Goal: Contribute content: Contribute content

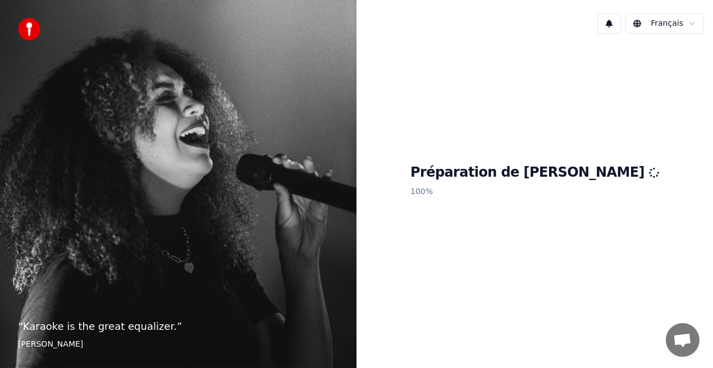
scroll to position [164, 0]
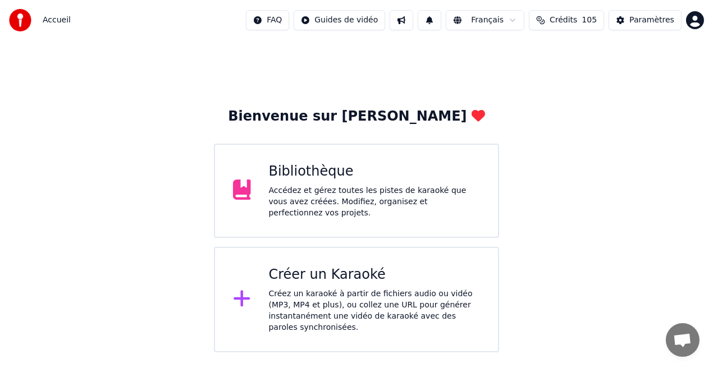
click at [369, 207] on div "Accédez et gérez toutes les pistes de karaoké que vous avez créées. Modifiez, o…" at bounding box center [375, 202] width 212 height 34
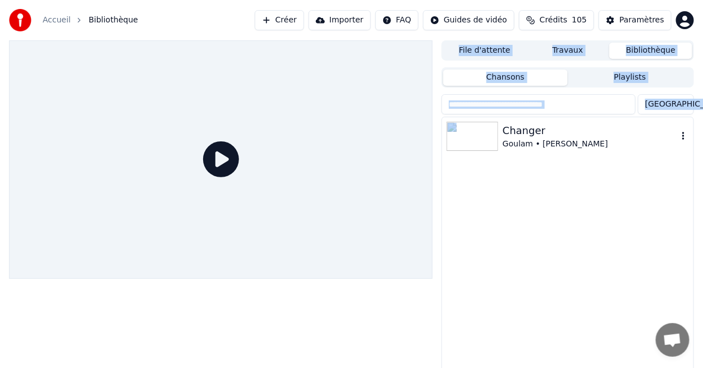
click at [538, 134] on div "Changer" at bounding box center [590, 131] width 175 height 16
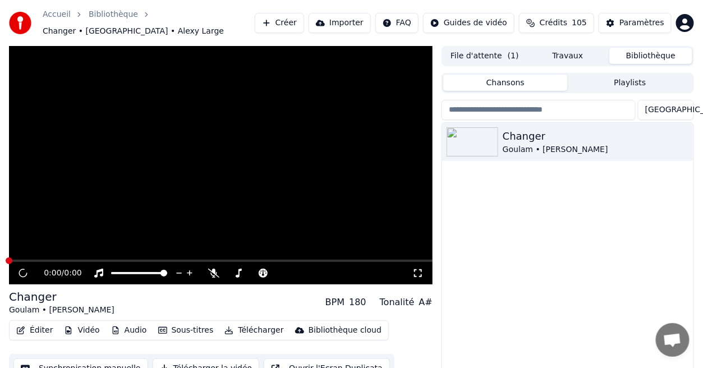
click at [515, 236] on div "Changer Goulam • Alexy Large" at bounding box center [567, 260] width 251 height 275
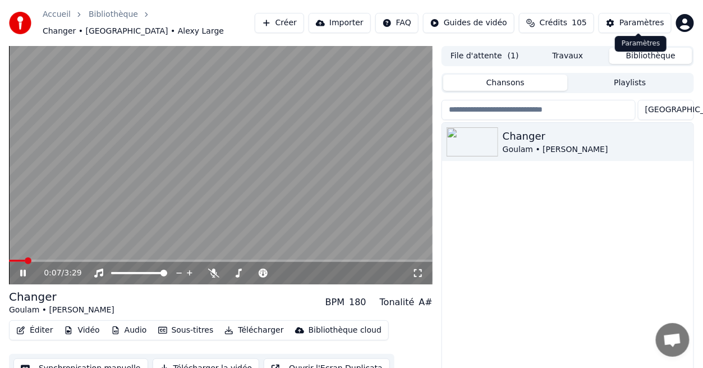
click at [642, 20] on div "Paramètres" at bounding box center [642, 22] width 45 height 11
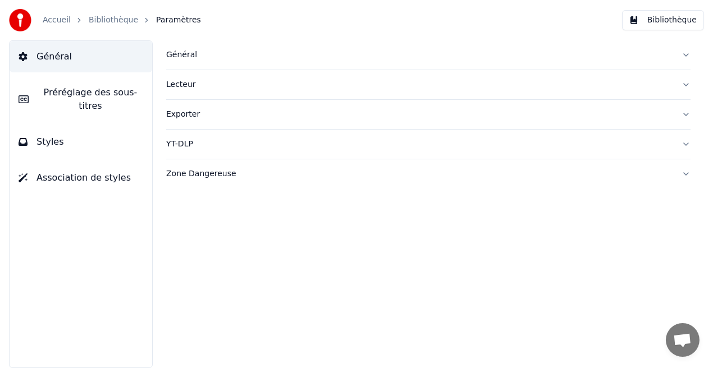
click at [94, 145] on div "Général Préréglage des sous-titres Styles Association de styles" at bounding box center [81, 204] width 144 height 328
click at [103, 138] on button "Styles" at bounding box center [81, 141] width 143 height 31
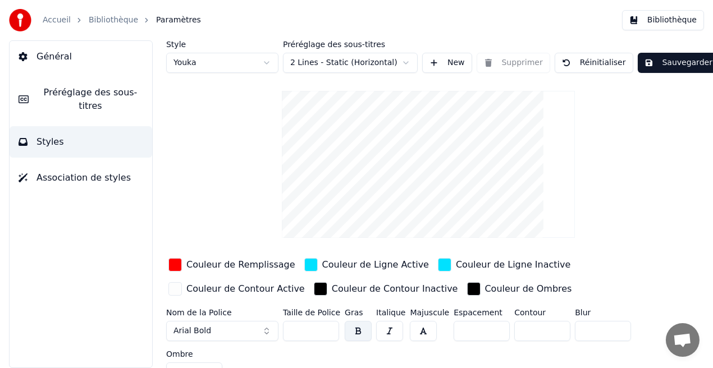
scroll to position [17, 0]
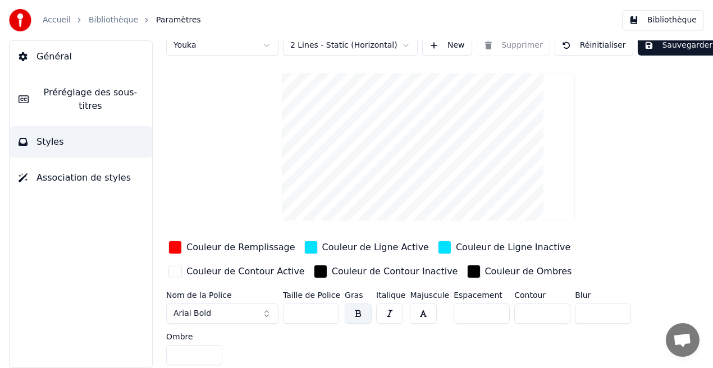
click at [209, 349] on input "*" at bounding box center [194, 355] width 56 height 20
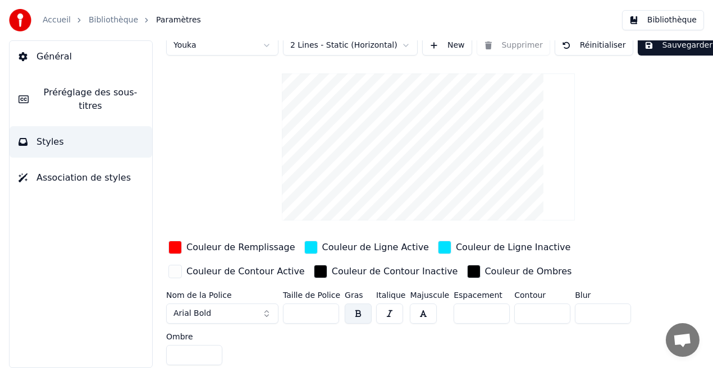
click at [209, 349] on input "*" at bounding box center [194, 355] width 56 height 20
click at [209, 349] on input "**" at bounding box center [194, 355] width 56 height 20
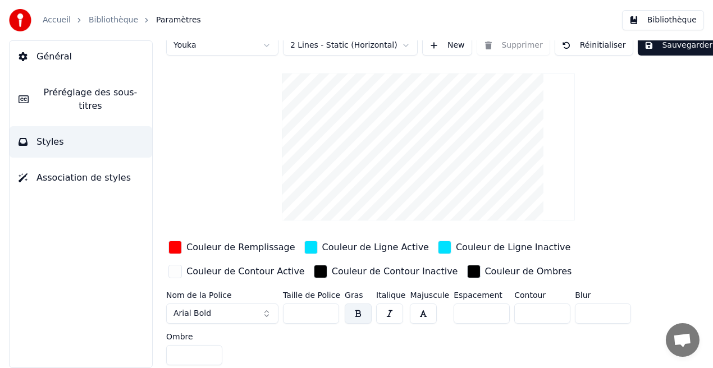
click at [209, 349] on input "**" at bounding box center [194, 355] width 56 height 20
type input "**"
click at [209, 349] on input "**" at bounding box center [194, 355] width 56 height 20
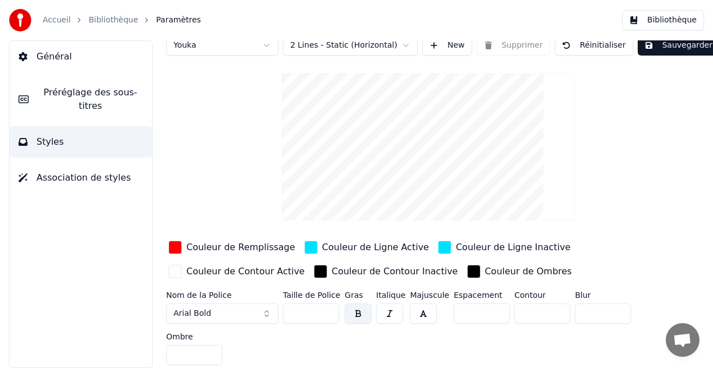
click at [675, 47] on button "Sauvegarder" at bounding box center [678, 45] width 81 height 20
click at [676, 23] on button "Bibliothèque" at bounding box center [663, 20] width 82 height 20
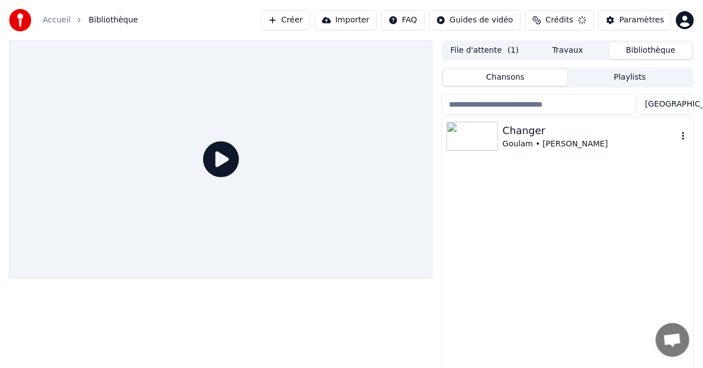
click at [526, 141] on div "Goulam • [PERSON_NAME]" at bounding box center [590, 144] width 175 height 11
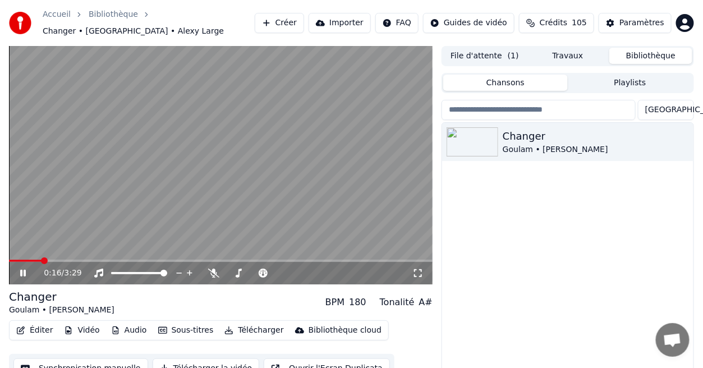
click at [40, 260] on span at bounding box center [221, 261] width 424 height 2
click at [24, 268] on div "0:19 / 3:29" at bounding box center [220, 273] width 415 height 11
click at [24, 270] on icon at bounding box center [23, 273] width 6 height 7
click at [22, 269] on icon at bounding box center [23, 273] width 7 height 8
click at [637, 19] on div "Paramètres" at bounding box center [642, 22] width 45 height 11
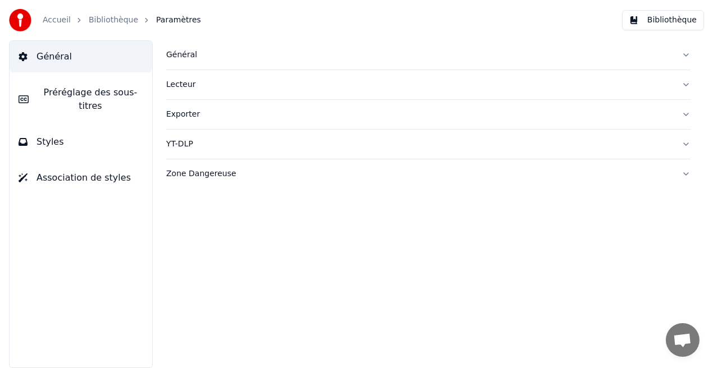
click at [82, 139] on button "Styles" at bounding box center [81, 141] width 143 height 31
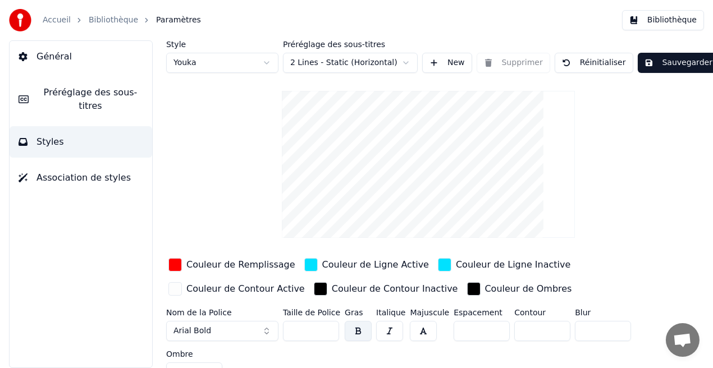
scroll to position [17, 0]
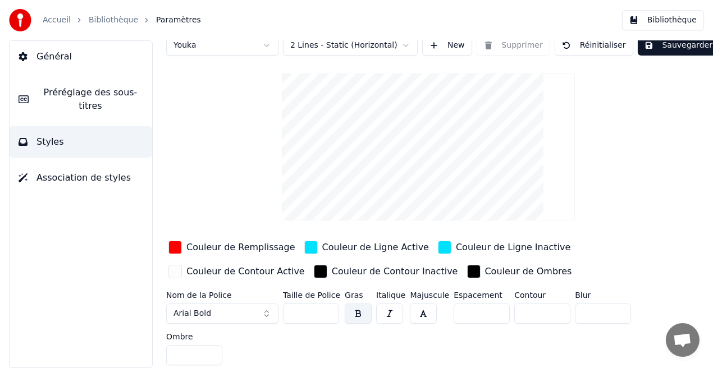
click at [212, 358] on input "**" at bounding box center [194, 355] width 56 height 20
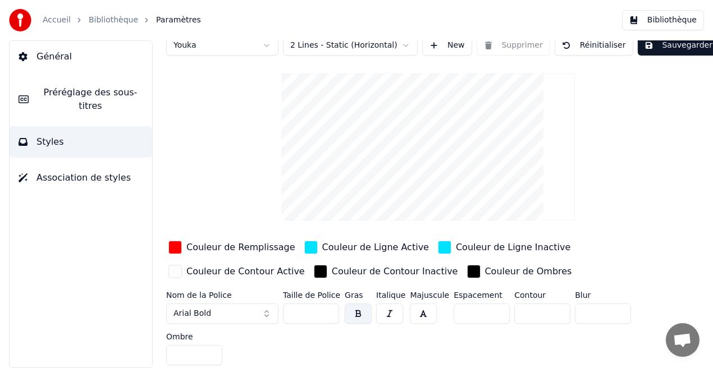
click at [212, 358] on input "**" at bounding box center [194, 355] width 56 height 20
click at [212, 358] on input "*" at bounding box center [194, 355] width 56 height 20
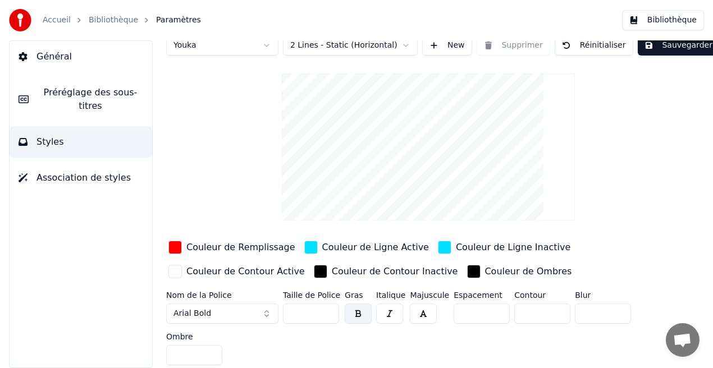
click at [212, 358] on input "*" at bounding box center [194, 355] width 56 height 20
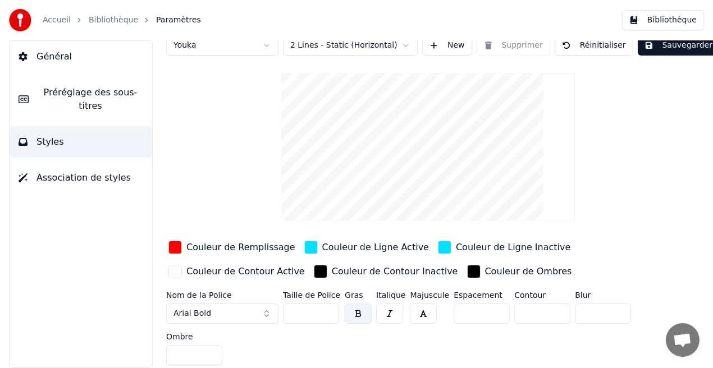
type input "*"
click at [212, 358] on input "*" at bounding box center [194, 355] width 56 height 20
click at [666, 47] on button "Sauvegarder" at bounding box center [678, 45] width 81 height 20
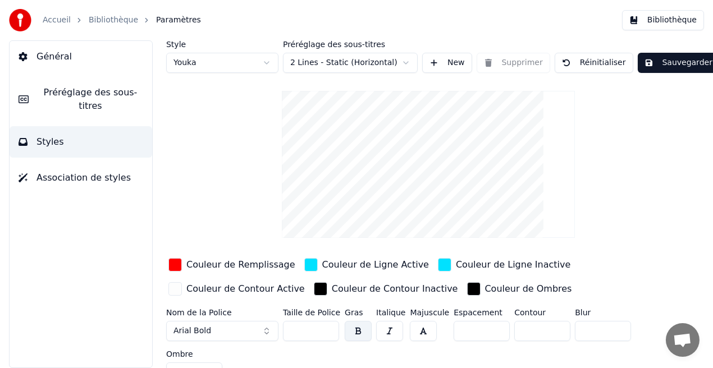
click at [656, 23] on button "Bibliothèque" at bounding box center [663, 20] width 82 height 20
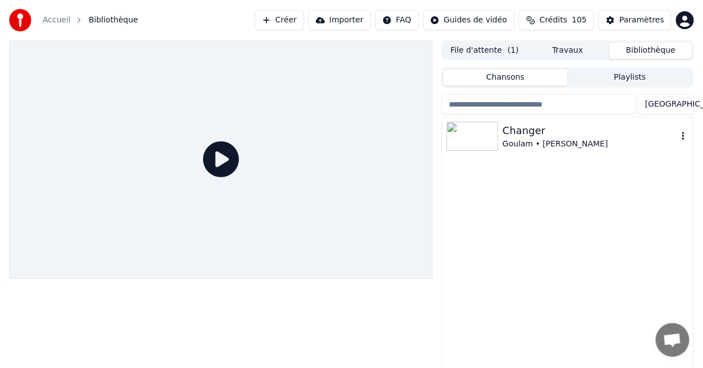
click at [520, 142] on div "Goulam • [PERSON_NAME]" at bounding box center [590, 144] width 175 height 11
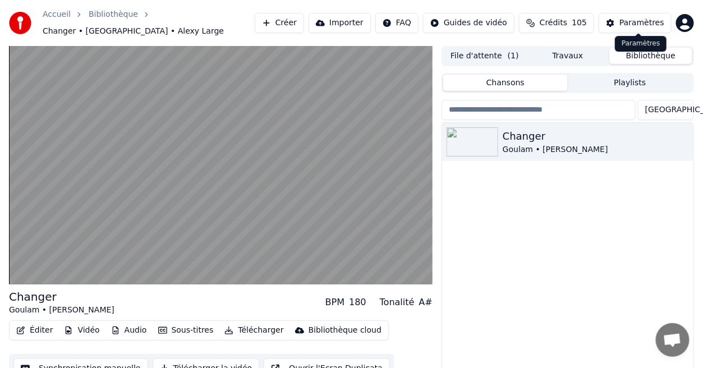
click at [652, 22] on div "Paramètres" at bounding box center [642, 22] width 45 height 11
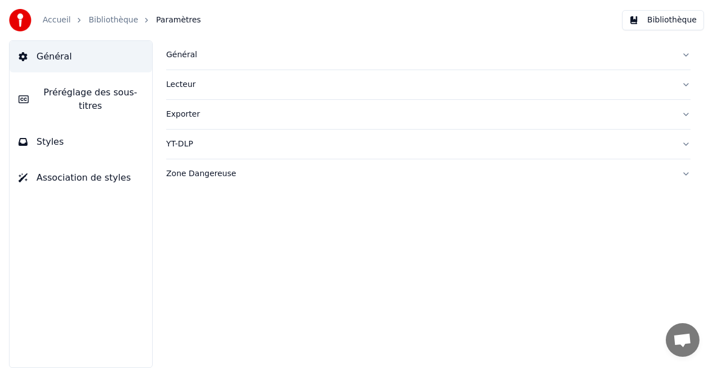
click at [71, 57] on button "Général" at bounding box center [81, 56] width 143 height 31
click at [72, 56] on button "Général" at bounding box center [81, 56] width 143 height 31
click at [187, 56] on div "Général" at bounding box center [419, 54] width 506 height 11
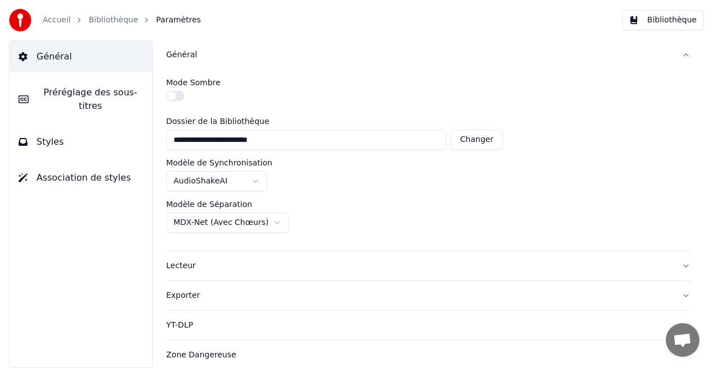
click at [71, 102] on button "Préréglage des sous-titres" at bounding box center [81, 99] width 143 height 45
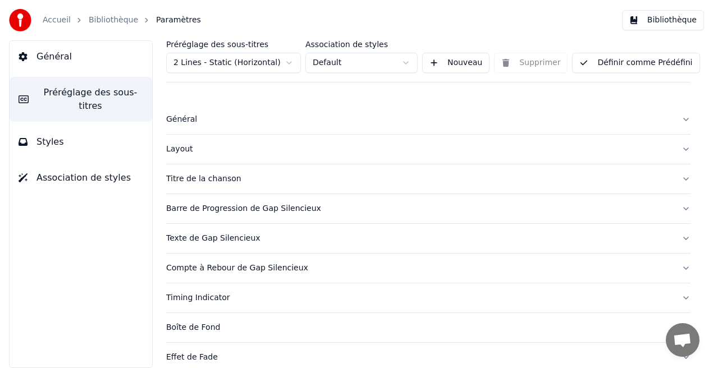
click at [670, 17] on button "Bibliothèque" at bounding box center [663, 20] width 82 height 20
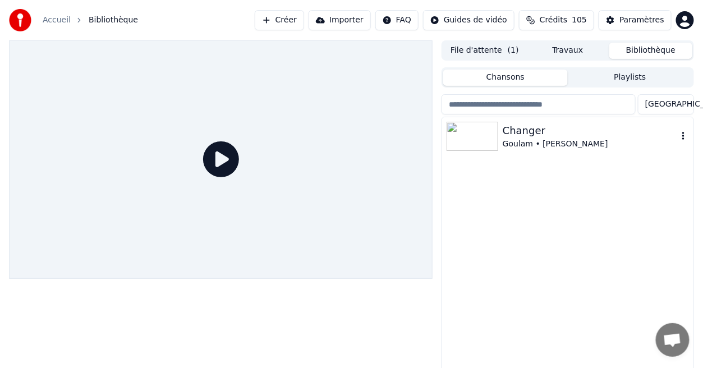
click at [533, 139] on div "Goulam • [PERSON_NAME]" at bounding box center [590, 144] width 175 height 11
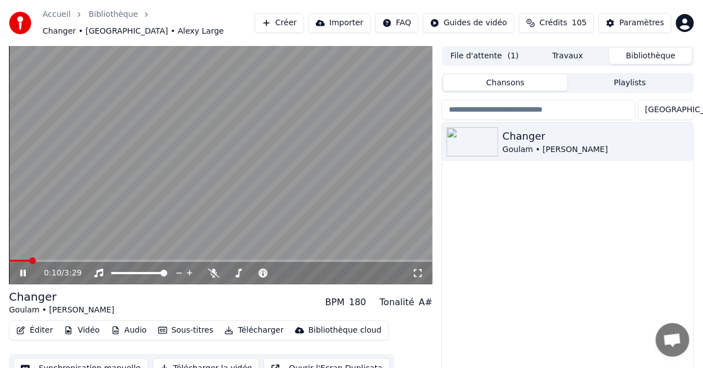
click at [420, 269] on icon at bounding box center [418, 273] width 11 height 9
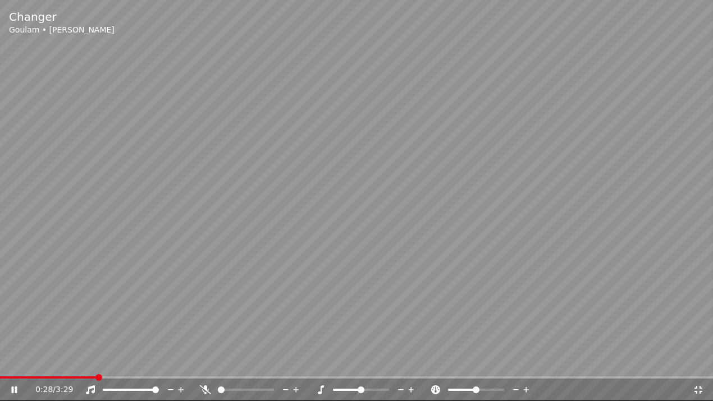
click at [11, 368] on icon at bounding box center [14, 390] width 6 height 7
click at [11, 368] on icon at bounding box center [14, 390] width 7 height 8
click at [702, 368] on icon at bounding box center [698, 390] width 11 height 9
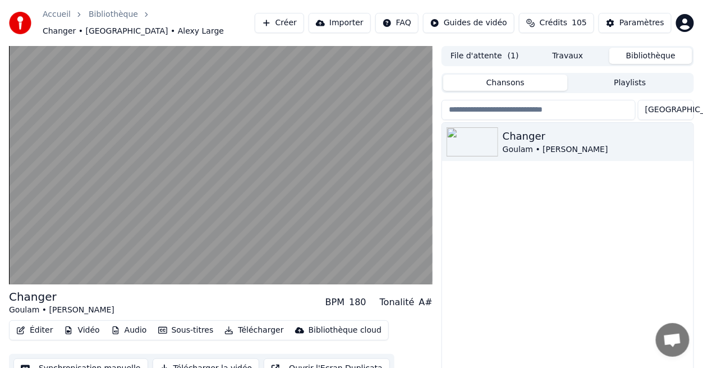
click at [514, 262] on div "Changer Goulam • Alexy Large" at bounding box center [567, 260] width 251 height 275
click at [43, 324] on button "Éditer" at bounding box center [34, 331] width 45 height 16
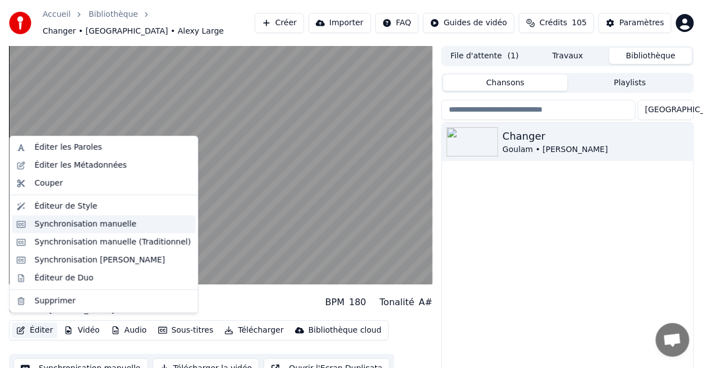
click at [97, 228] on div "Synchronisation manuelle" at bounding box center [86, 224] width 102 height 11
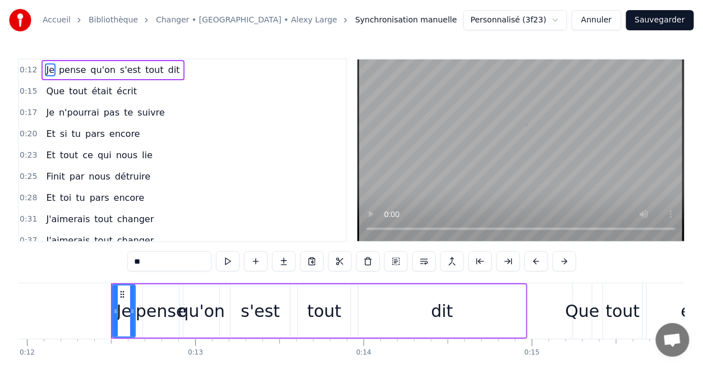
scroll to position [0, 2049]
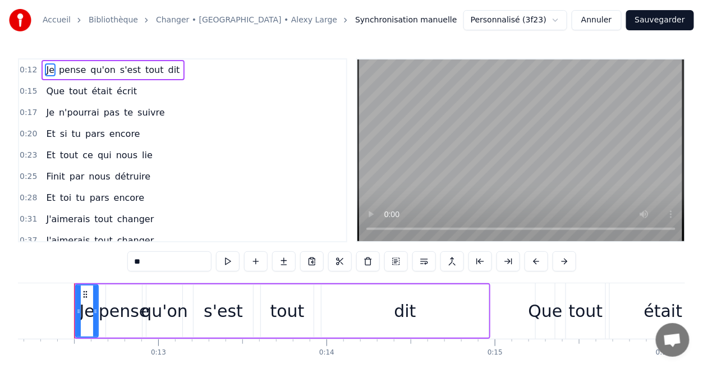
drag, startPoint x: 349, startPoint y: 98, endPoint x: 336, endPoint y: 117, distance: 22.6
click at [336, 117] on div "0:12 Je pense qu'on s'est tout dit 0:15 Que tout était écrit 0:17 Je n'pourrai …" at bounding box center [351, 150] width 667 height 184
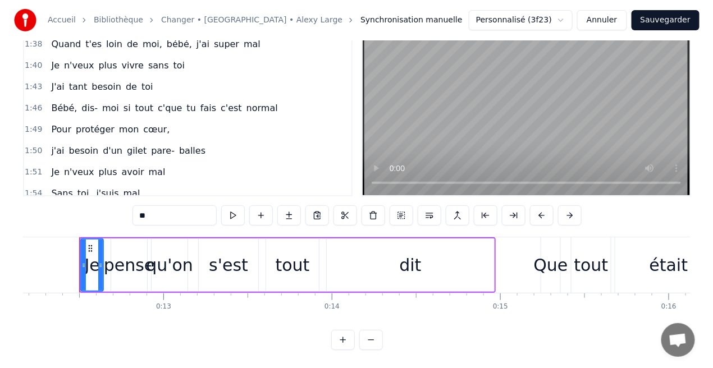
scroll to position [0, 0]
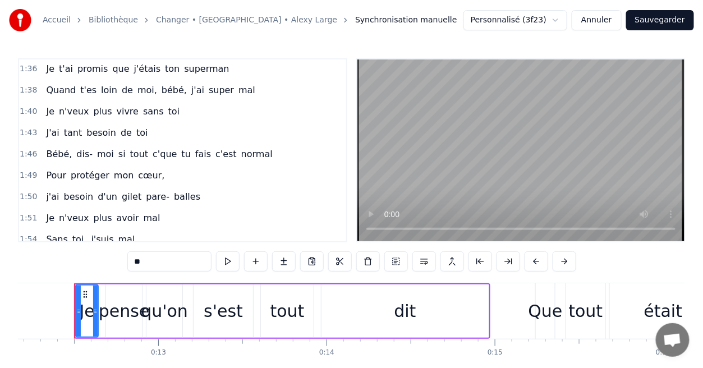
click at [598, 20] on button "Annuler" at bounding box center [596, 20] width 49 height 20
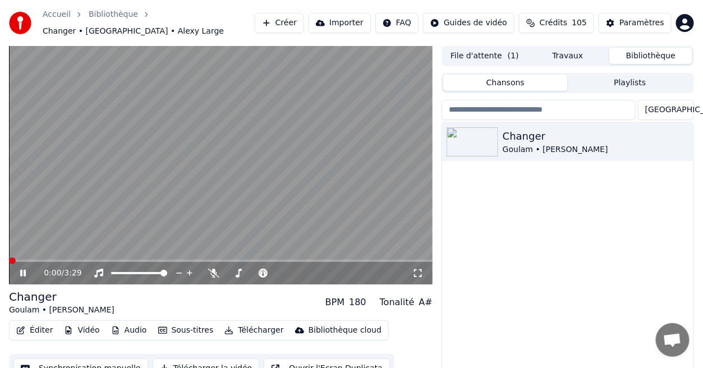
click at [35, 323] on button "Éditer" at bounding box center [34, 331] width 45 height 16
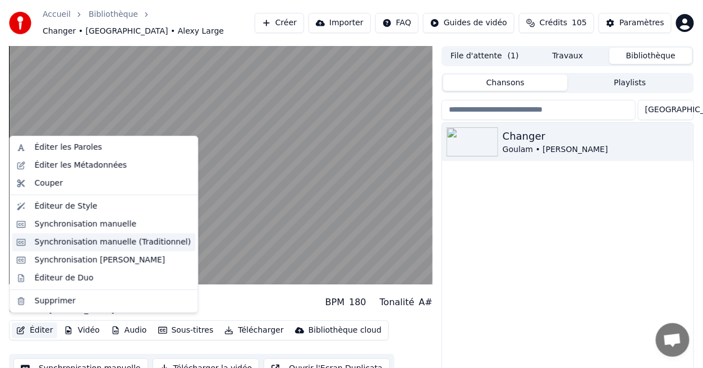
click at [117, 241] on div "Synchronisation manuelle (Traditionnel)" at bounding box center [113, 242] width 157 height 11
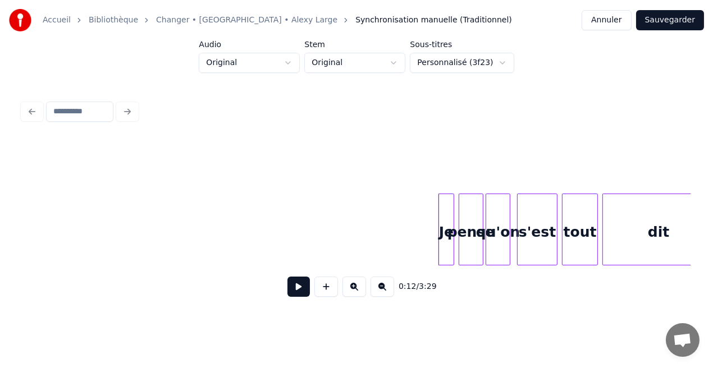
scroll to position [0, 1041]
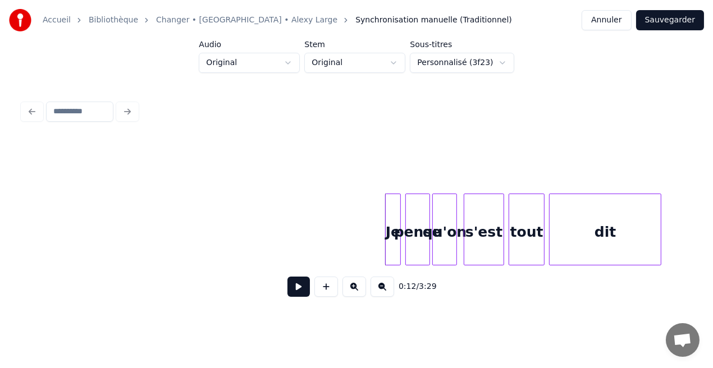
click at [301, 296] on button at bounding box center [298, 287] width 22 height 20
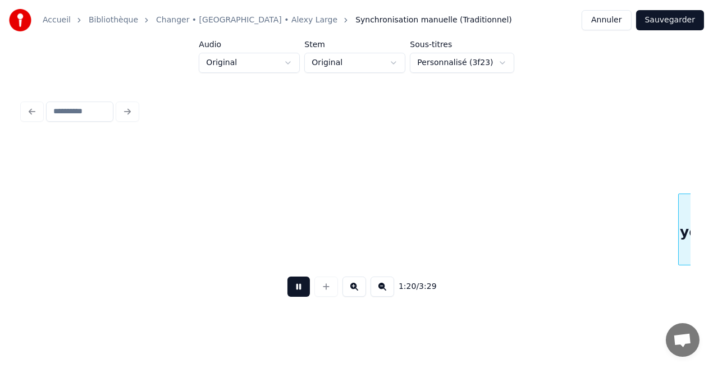
scroll to position [0, 9069]
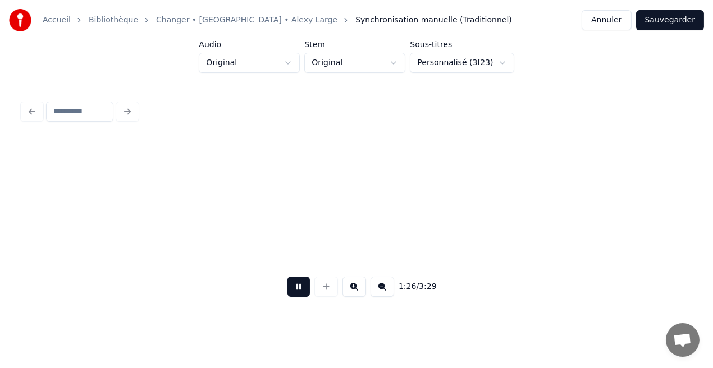
scroll to position [0, 9737]
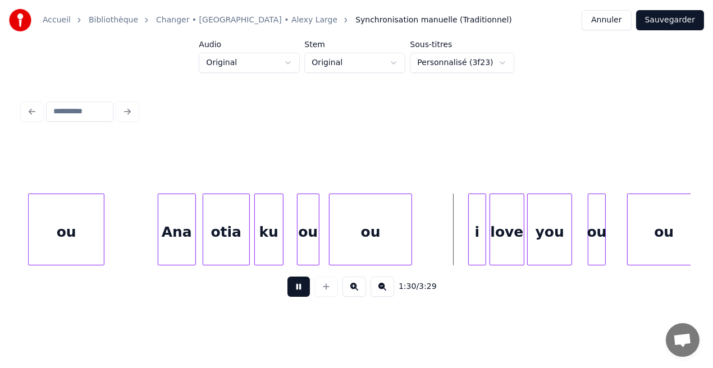
click at [301, 286] on button at bounding box center [298, 287] width 22 height 20
click at [324, 287] on button at bounding box center [326, 287] width 24 height 20
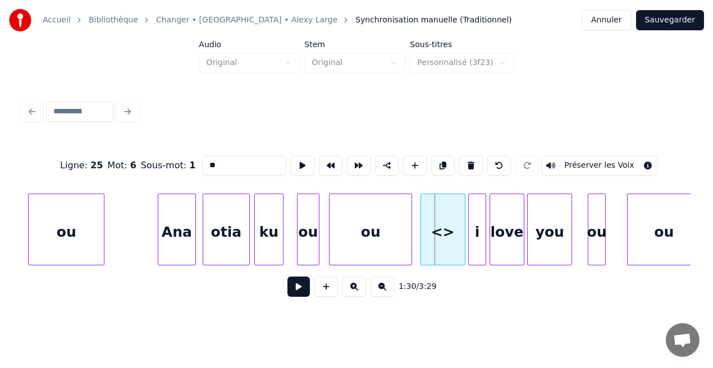
click at [445, 249] on div "<>" at bounding box center [443, 232] width 44 height 76
click at [469, 166] on button at bounding box center [471, 165] width 24 height 20
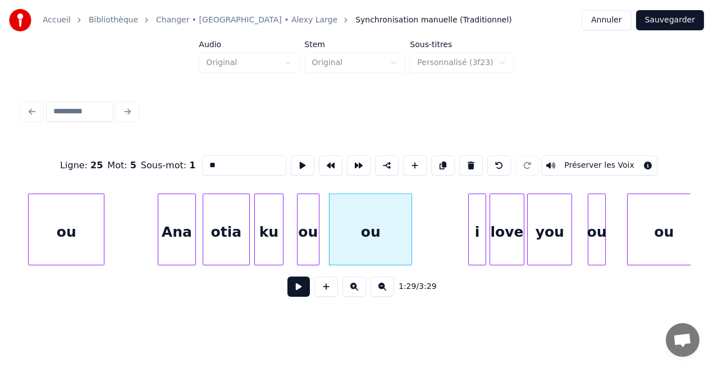
type input "**"
click at [411, 255] on div at bounding box center [411, 229] width 3 height 71
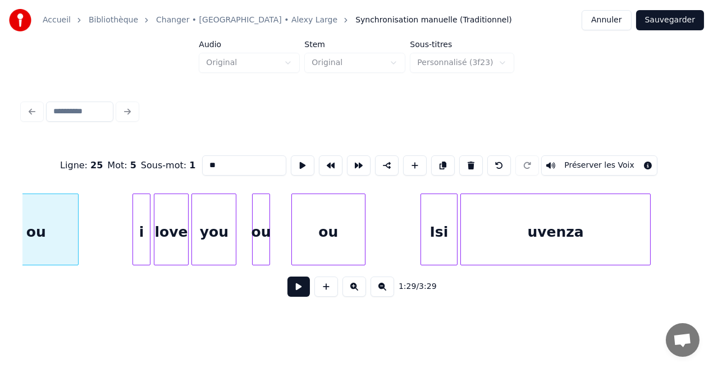
scroll to position [0, 10100]
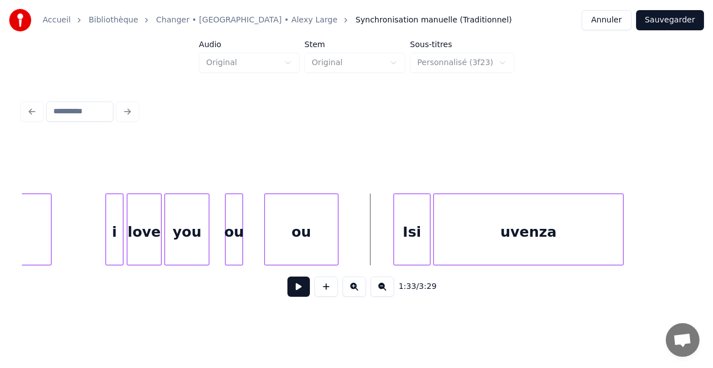
click at [301, 290] on button at bounding box center [298, 287] width 22 height 20
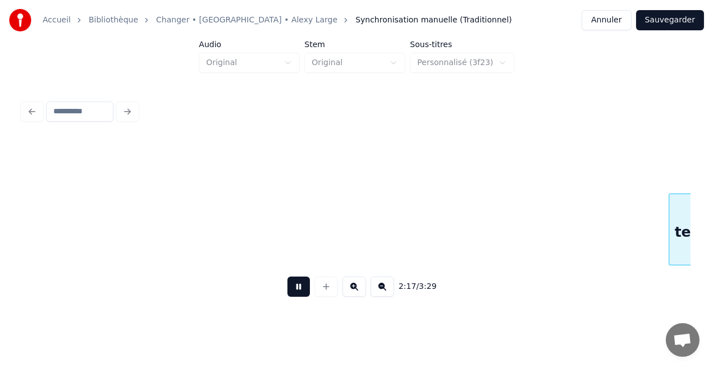
scroll to position [0, 15450]
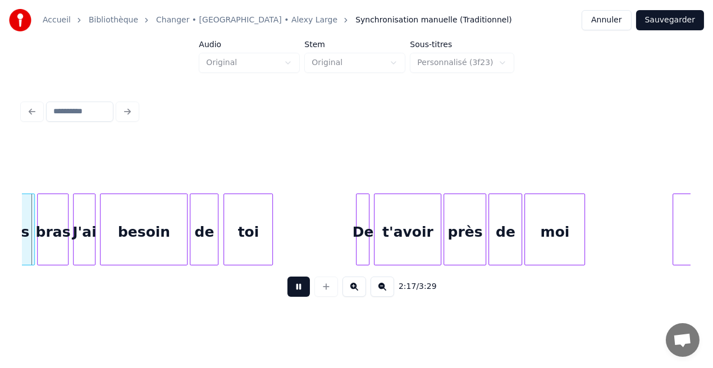
click at [619, 18] on button "Annuler" at bounding box center [605, 20] width 49 height 20
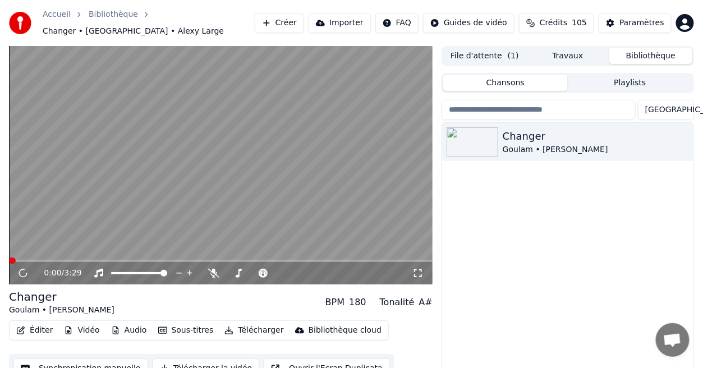
click at [44, 324] on button "Éditer" at bounding box center [34, 331] width 45 height 16
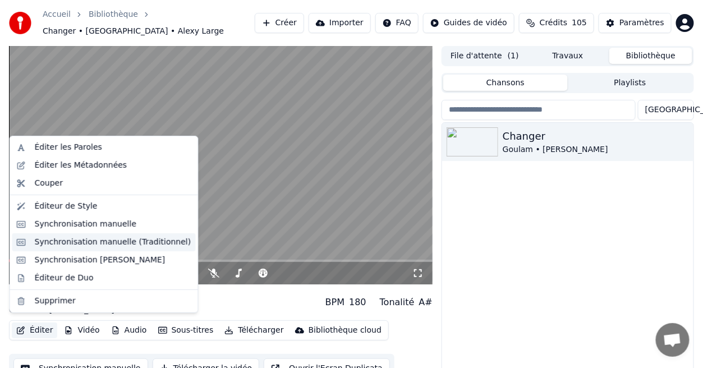
click at [124, 246] on div "Synchronisation manuelle (Traditionnel)" at bounding box center [113, 242] width 157 height 11
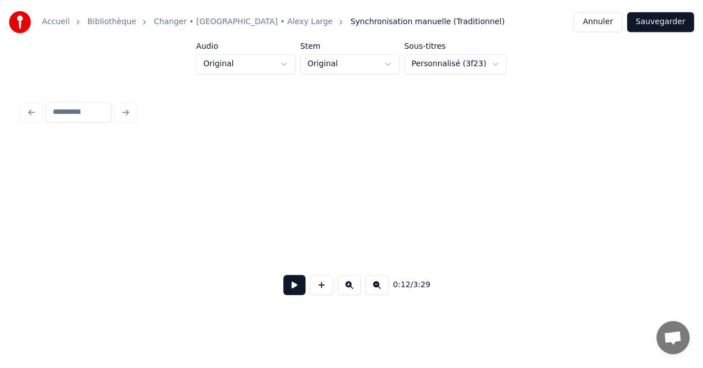
scroll to position [0, 1403]
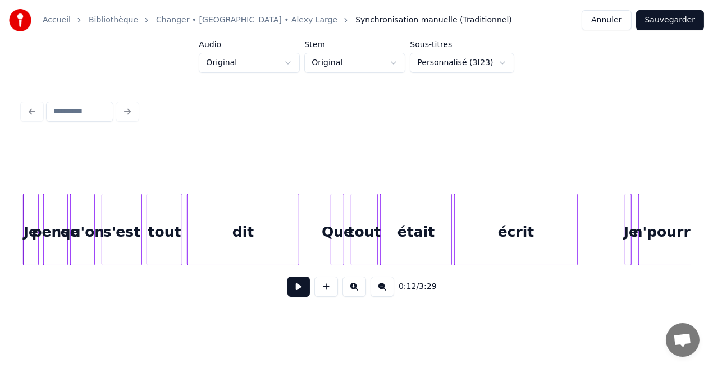
click at [604, 22] on button "Annuler" at bounding box center [605, 20] width 49 height 20
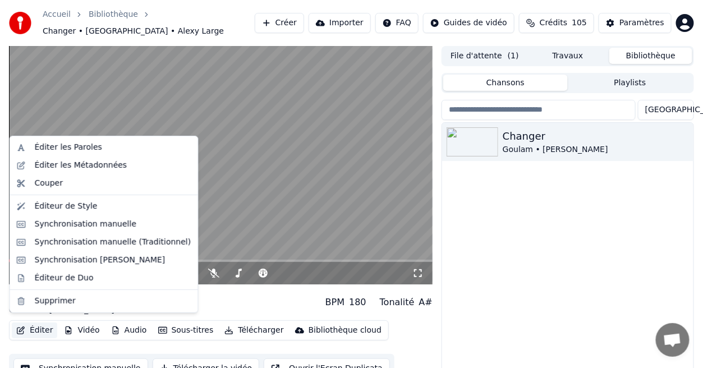
click at [44, 325] on button "Éditer" at bounding box center [34, 331] width 45 height 16
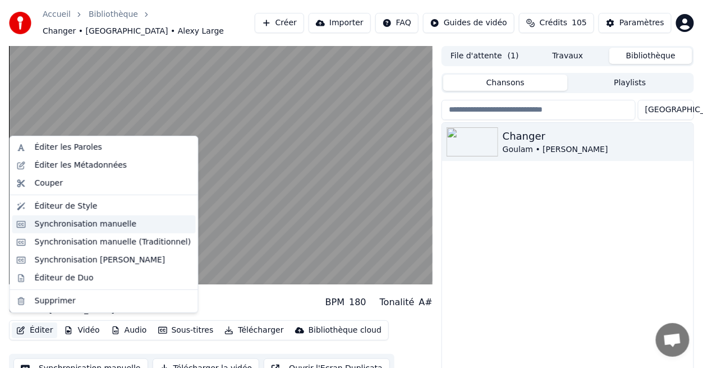
click at [90, 225] on div "Synchronisation manuelle" at bounding box center [86, 224] width 102 height 11
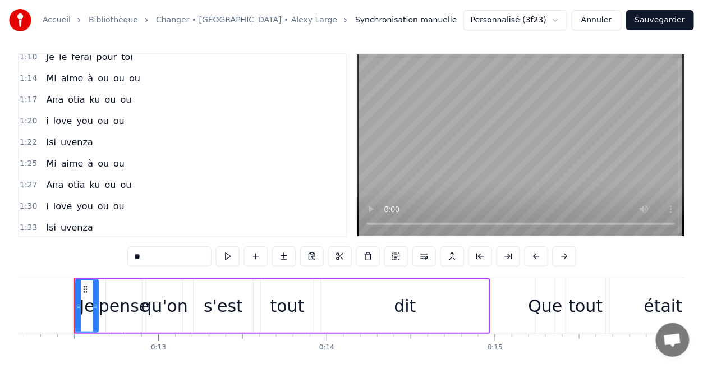
scroll to position [395, 0]
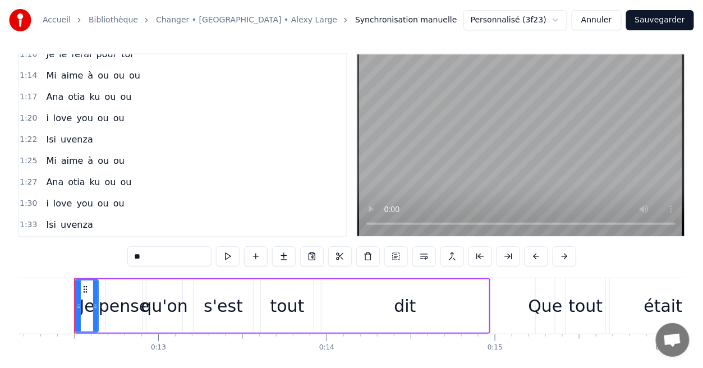
click at [116, 154] on span "ou" at bounding box center [118, 160] width 13 height 13
type input "**"
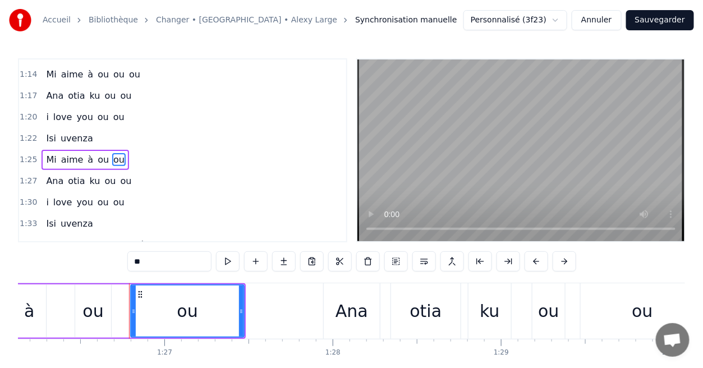
scroll to position [0, 14558]
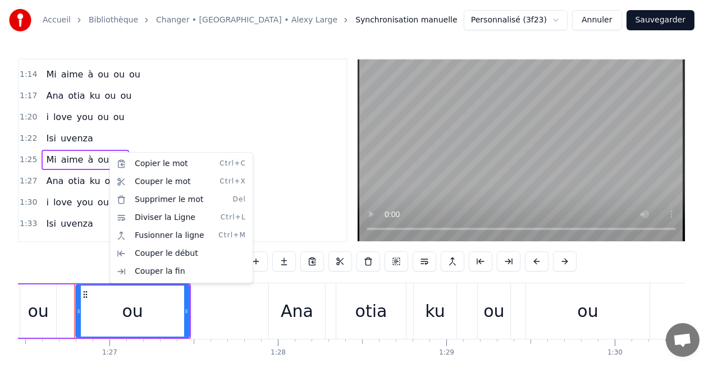
click at [212, 124] on html "Accueil Bibliothèque Changer • [GEOGRAPHIC_DATA] • Alexy Large Synchronisation …" at bounding box center [356, 207] width 713 height 414
